Goal: Task Accomplishment & Management: Manage account settings

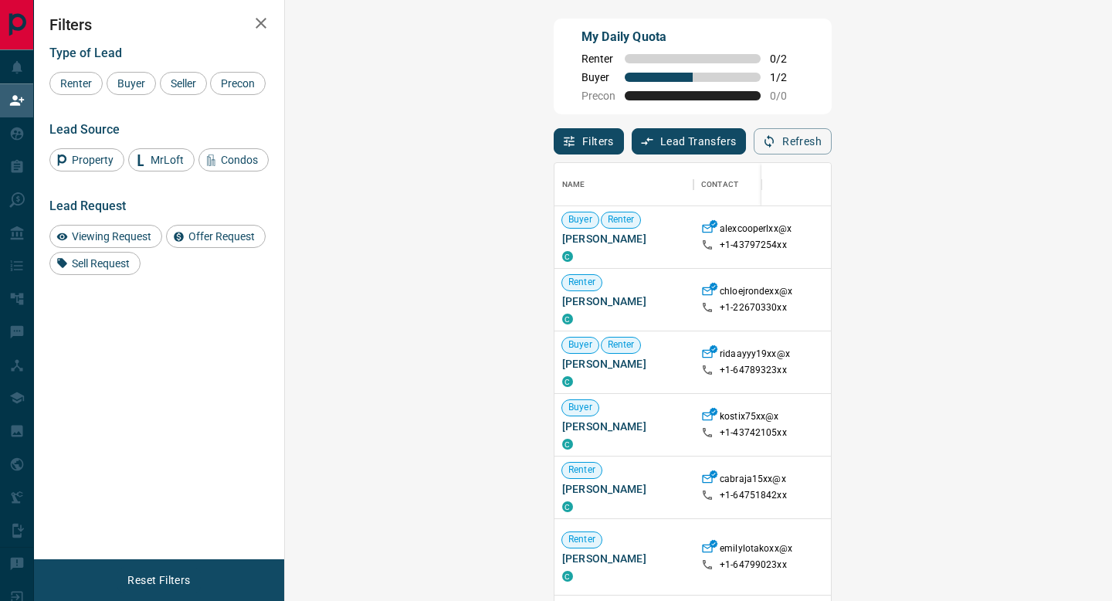
scroll to position [456, 794]
click at [80, 83] on span "Renter" at bounding box center [76, 83] width 42 height 12
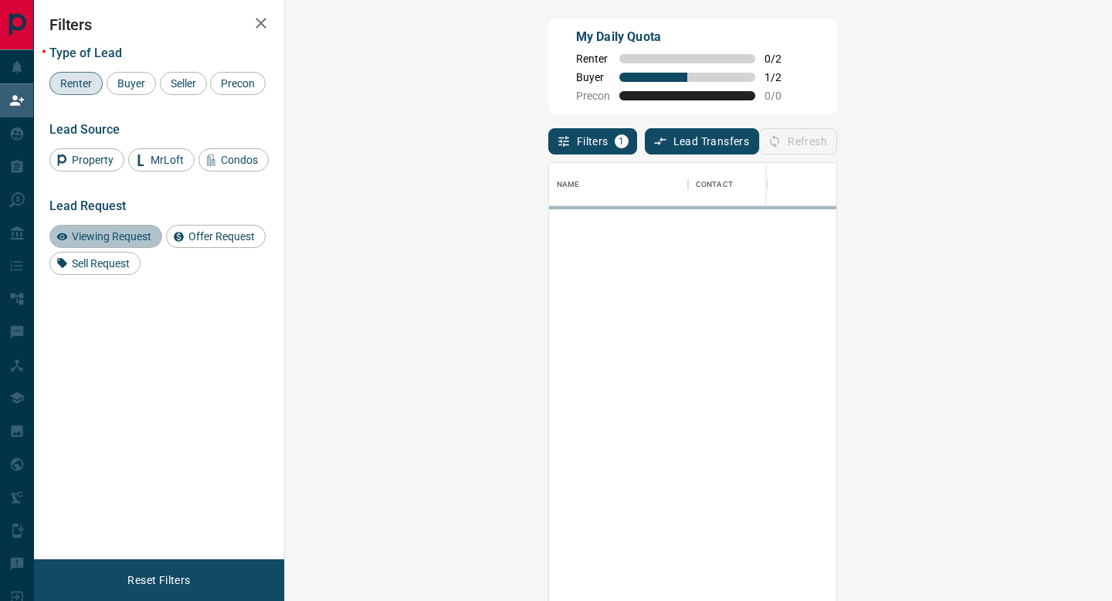
click at [99, 243] on span "Viewing Request" at bounding box center [111, 236] width 90 height 12
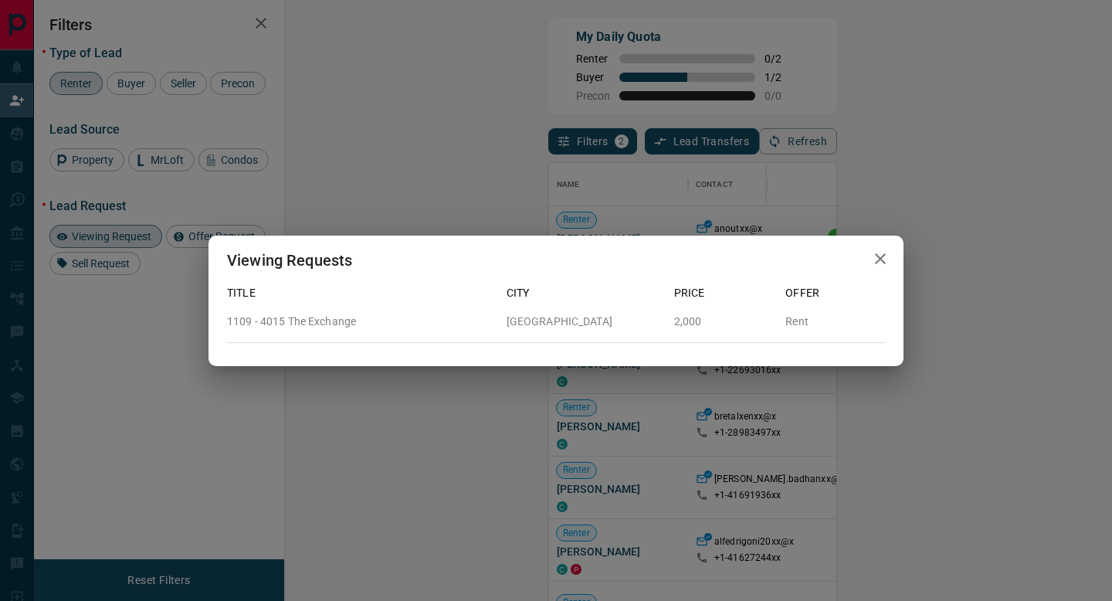
click at [880, 258] on icon "button" at bounding box center [880, 258] width 11 height 11
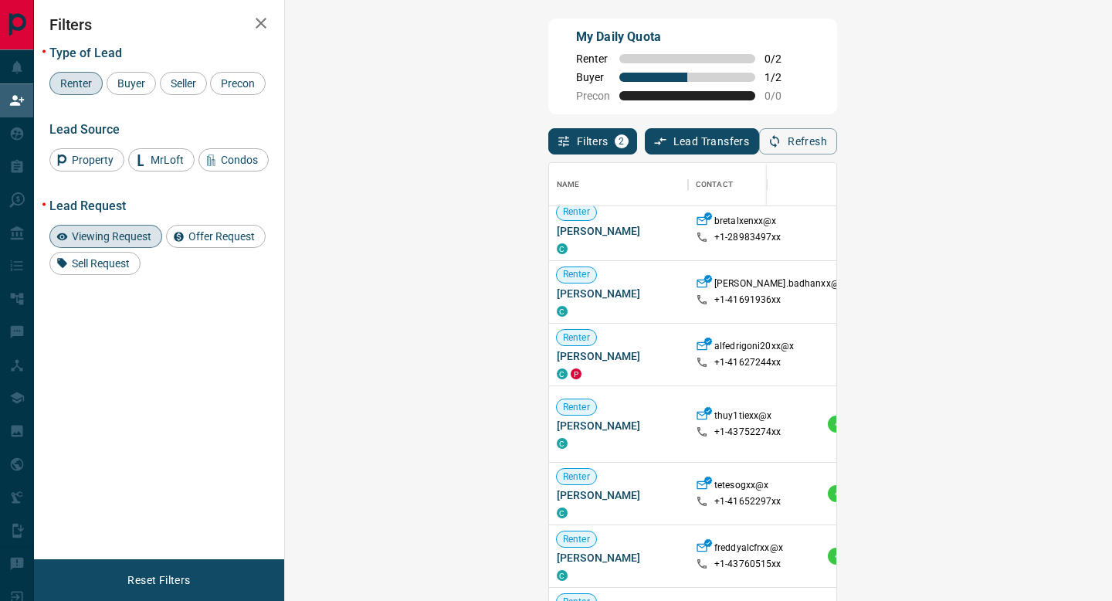
scroll to position [0, 0]
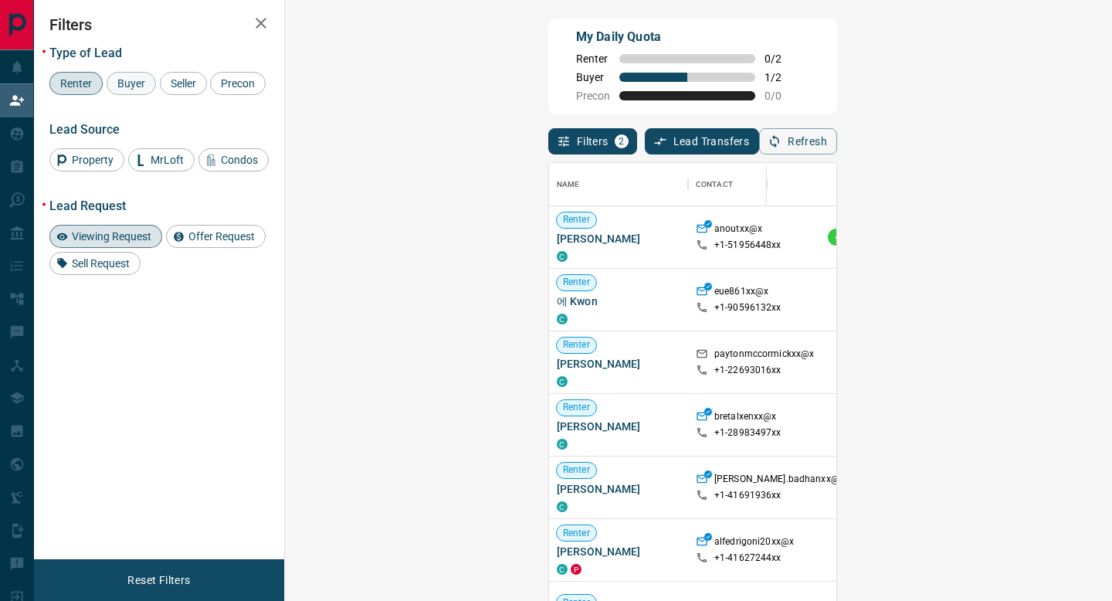
click at [130, 81] on span "Buyer" at bounding box center [131, 83] width 39 height 12
click at [91, 76] on div "Renter" at bounding box center [75, 83] width 53 height 23
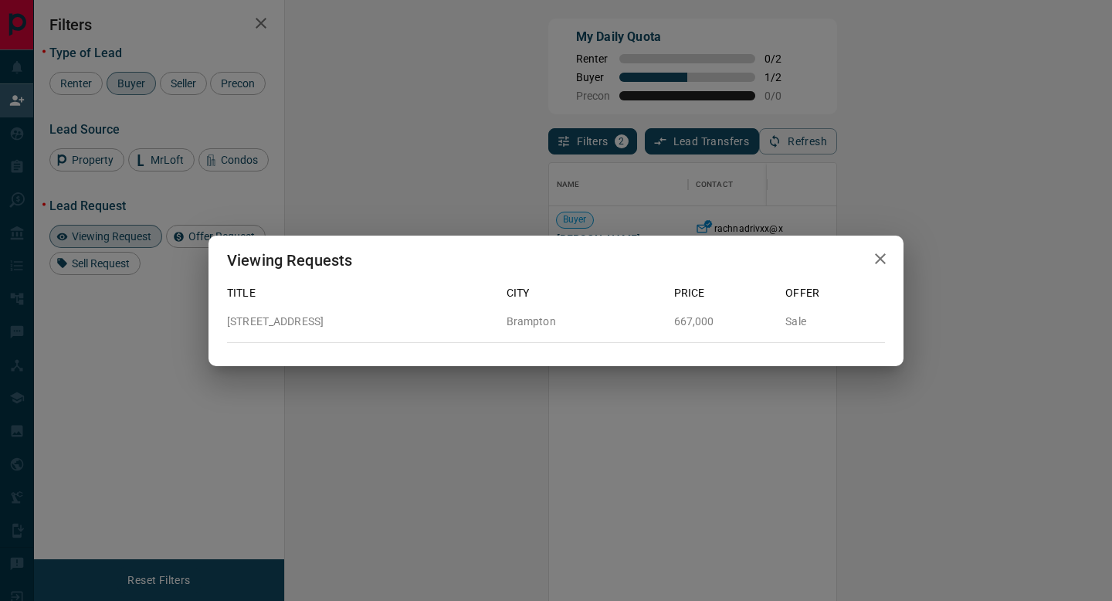
click at [886, 256] on icon "button" at bounding box center [880, 258] width 19 height 19
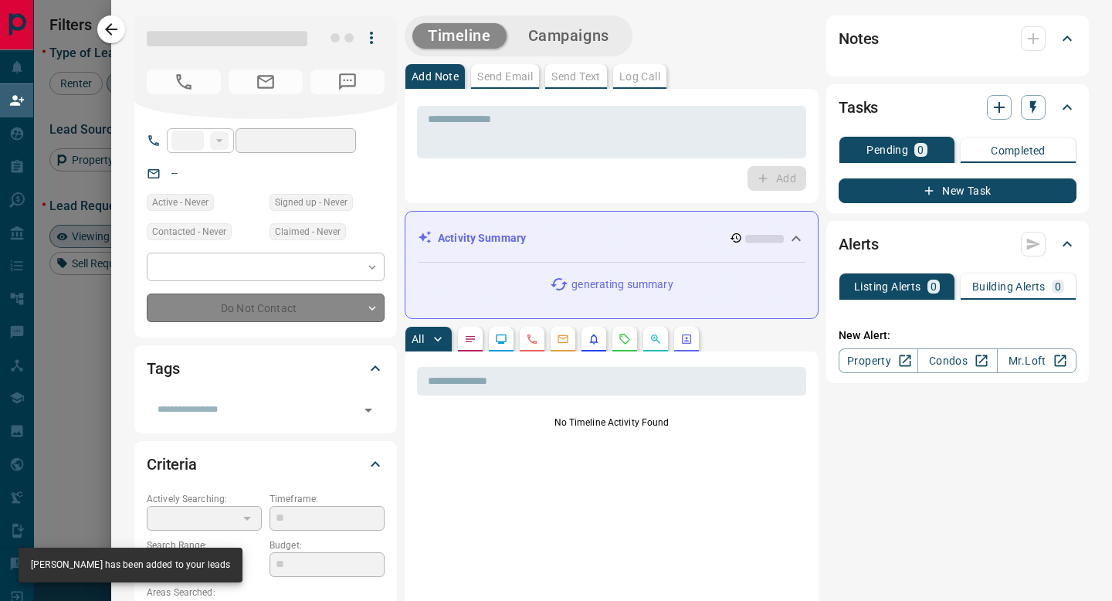
type input "**"
type input "**********"
type input "**"
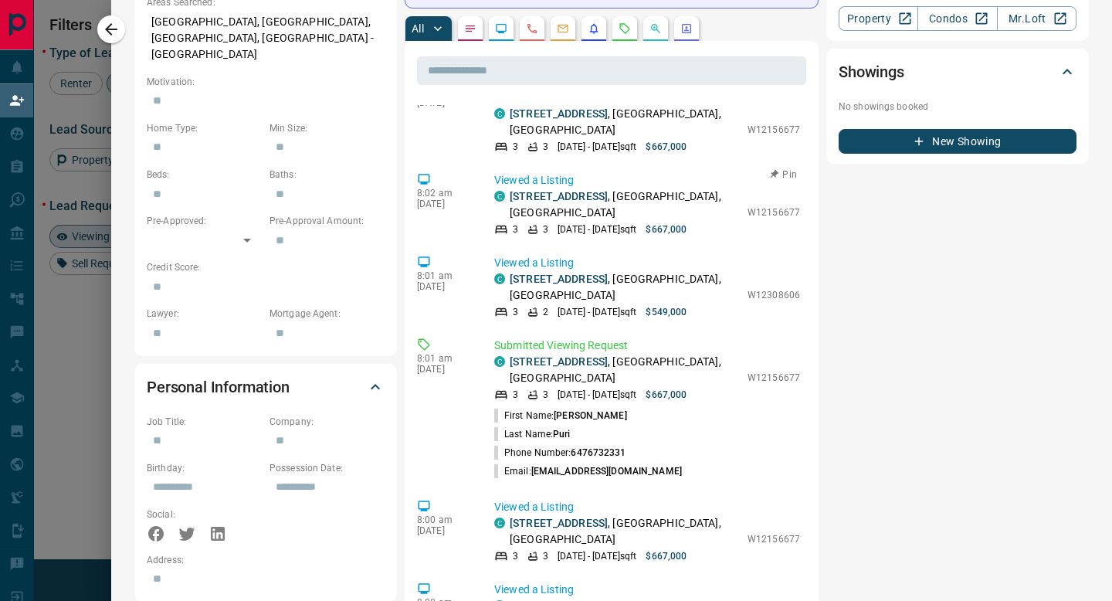
scroll to position [148, 0]
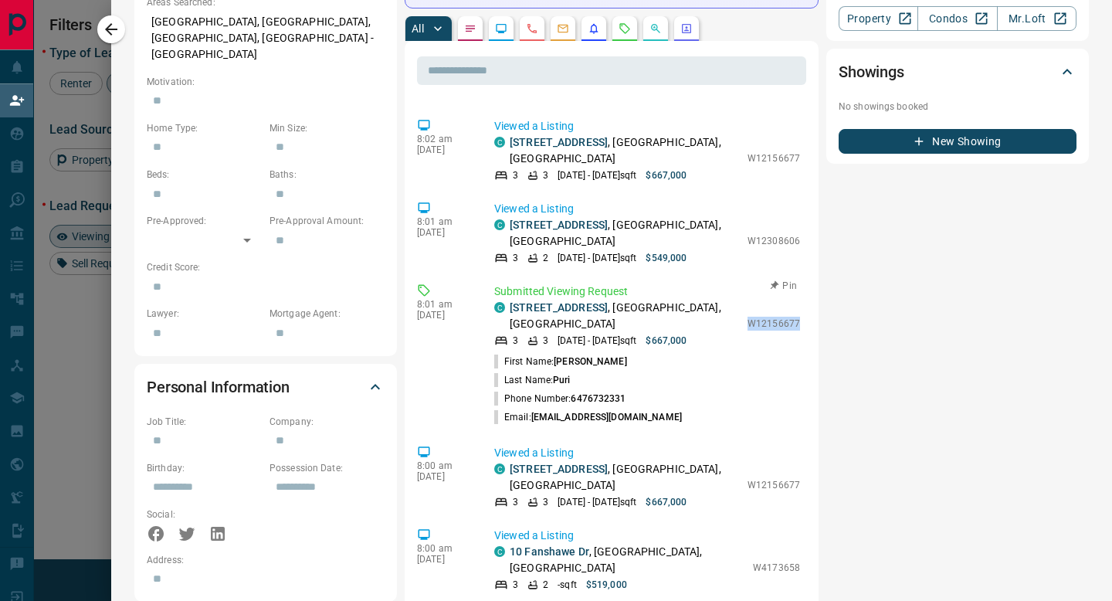
drag, startPoint x: 748, startPoint y: 308, endPoint x: 788, endPoint y: 321, distance: 42.0
click at [788, 321] on div "C [STREET_ADDRESS] 3 3 [DATE] - [DATE] sqft $667,000 W12156677" at bounding box center [647, 324] width 306 height 48
copy p "W12156677"
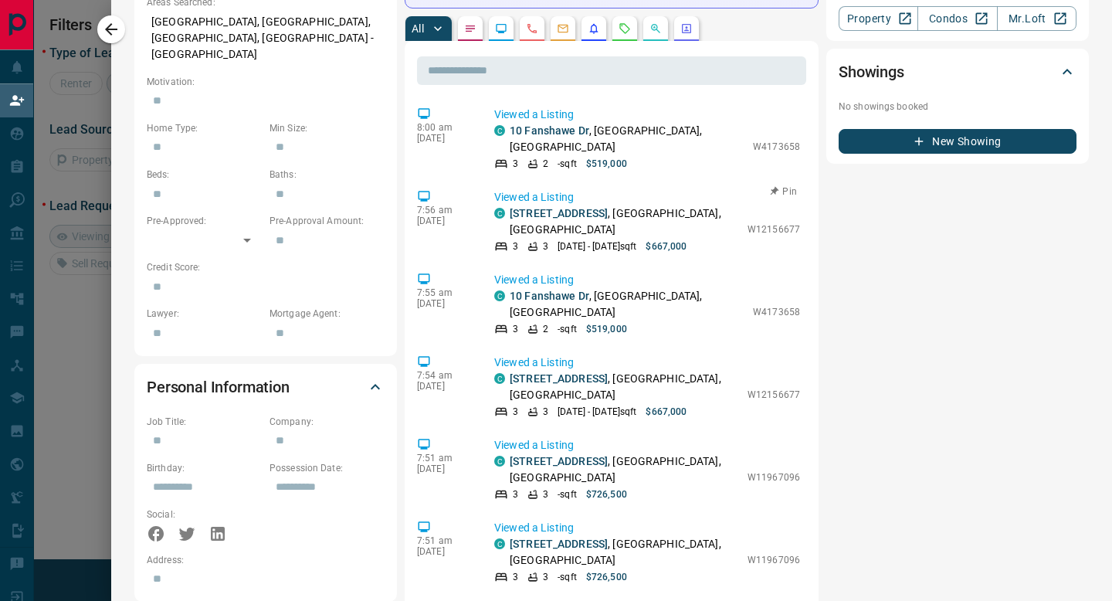
scroll to position [737, 0]
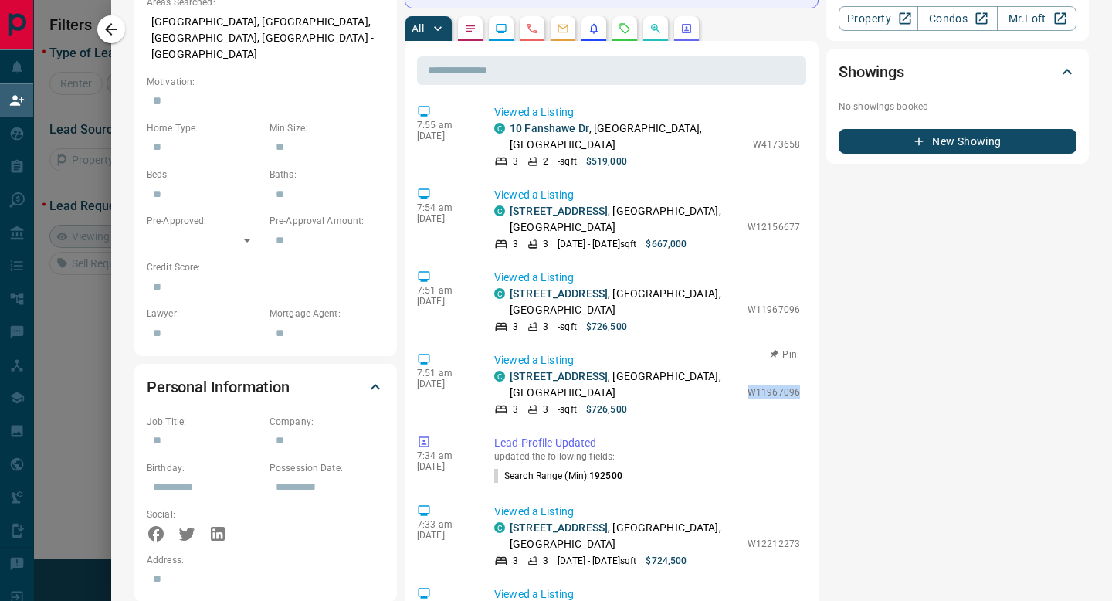
drag, startPoint x: 800, startPoint y: 319, endPoint x: 749, endPoint y: 319, distance: 51.0
click at [749, 352] on div "Viewed a Listing C [STREET_ADDRESS] 3 3 - sqft $726,500 W11967096" at bounding box center [650, 384] width 312 height 64
copy p "W11967096"
